Goal: Navigation & Orientation: Find specific page/section

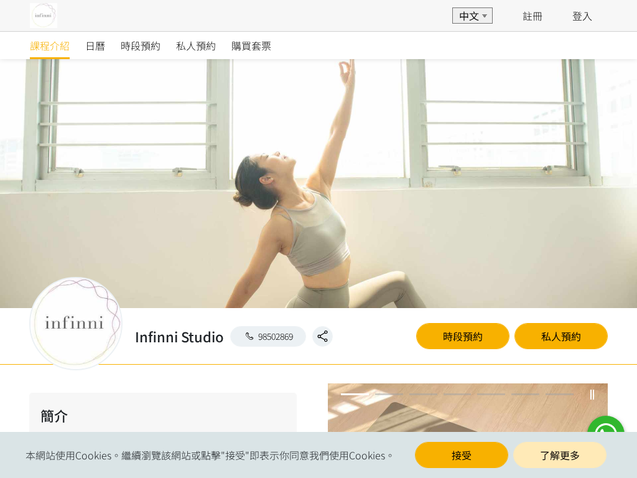
scroll to position [587, 0]
